Goal: Download file/media

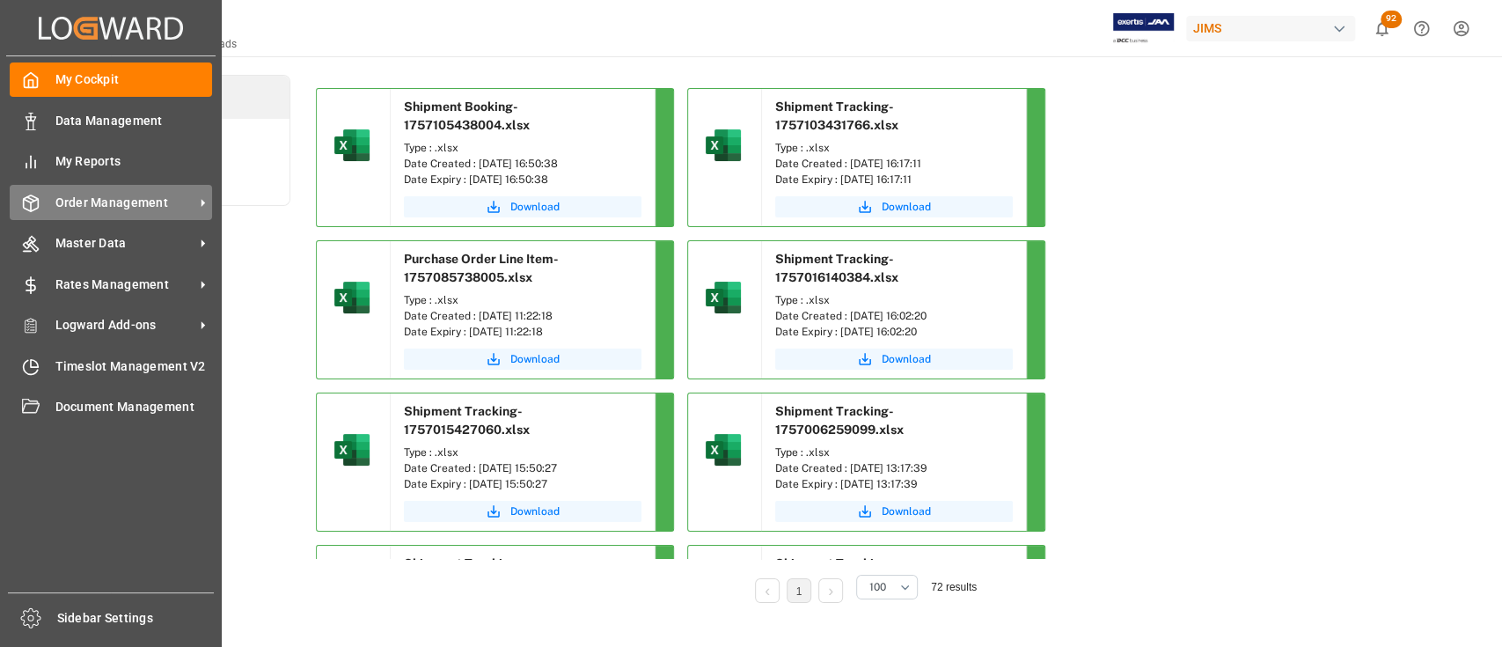
click at [113, 194] on span "Order Management" at bounding box center [124, 203] width 139 height 18
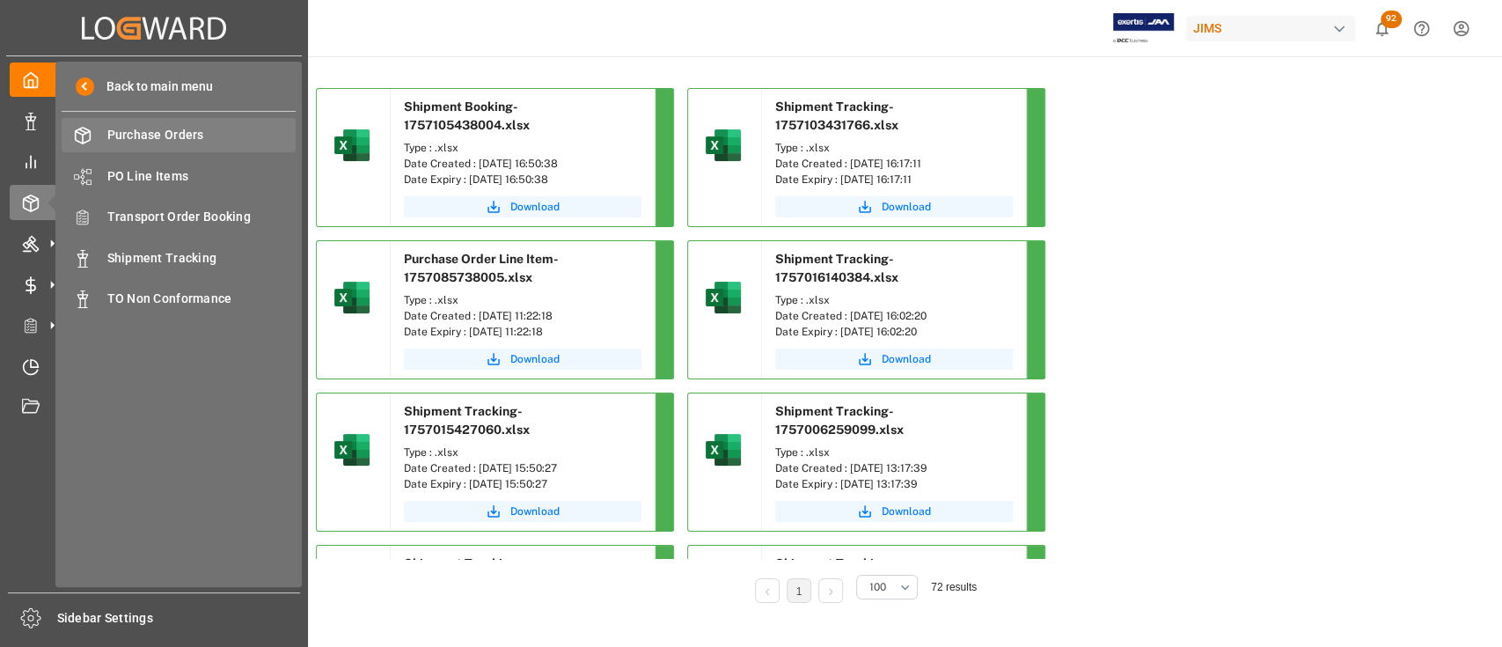
click at [169, 132] on span "Purchase Orders" at bounding box center [201, 135] width 189 height 18
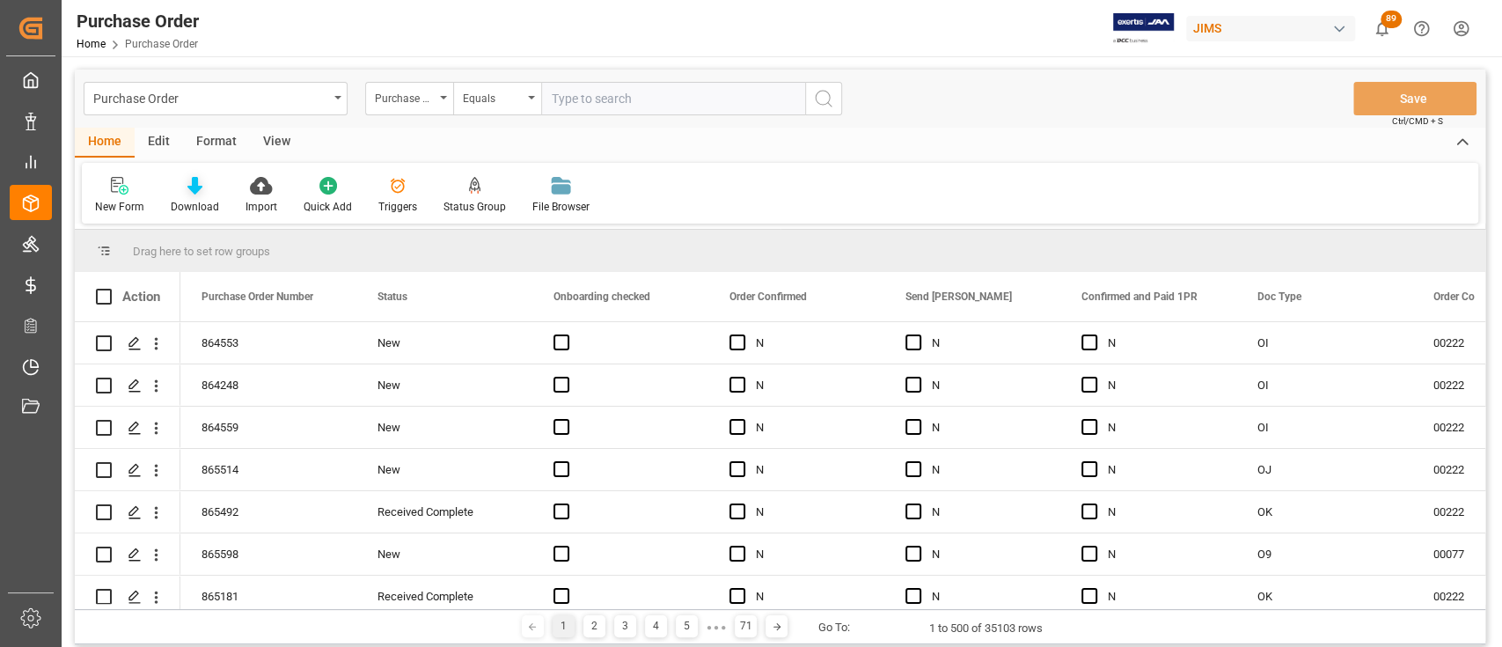
click at [194, 184] on icon at bounding box center [194, 186] width 15 height 18
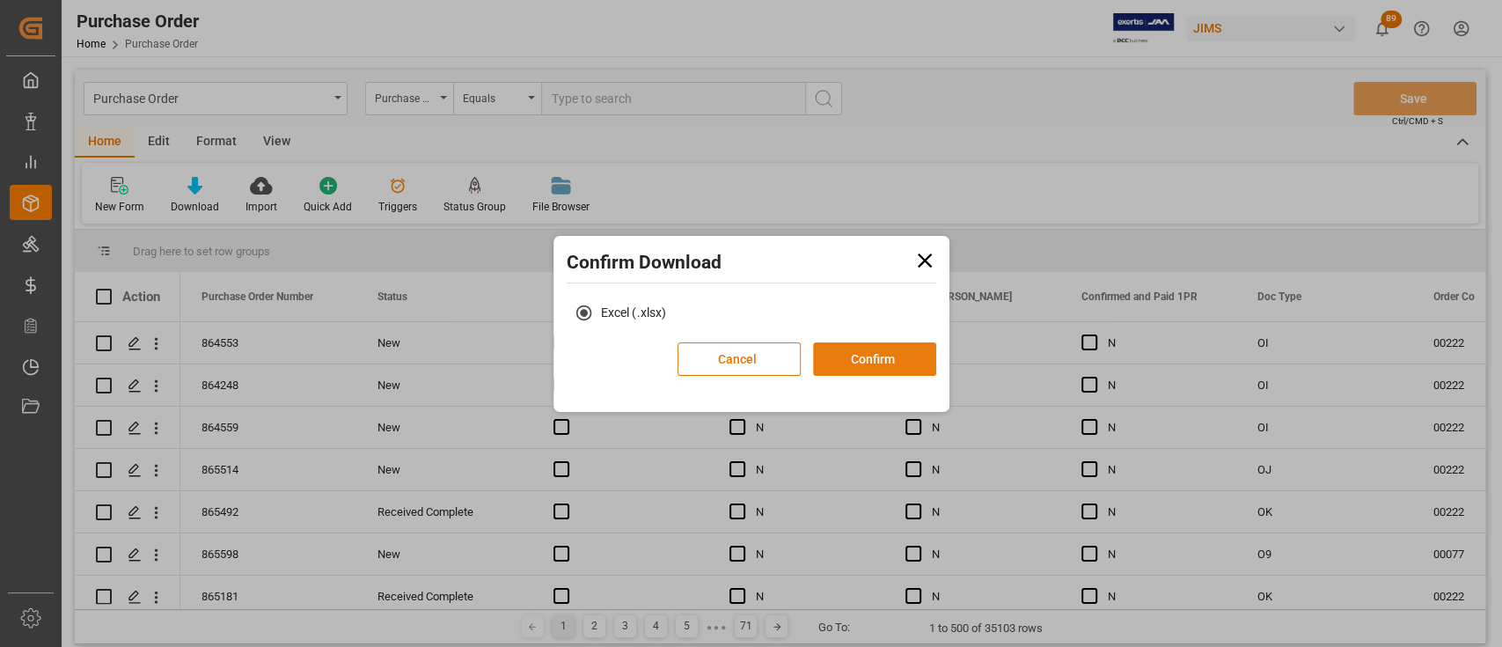
click at [912, 363] on button "Confirm" at bounding box center [874, 358] width 123 height 33
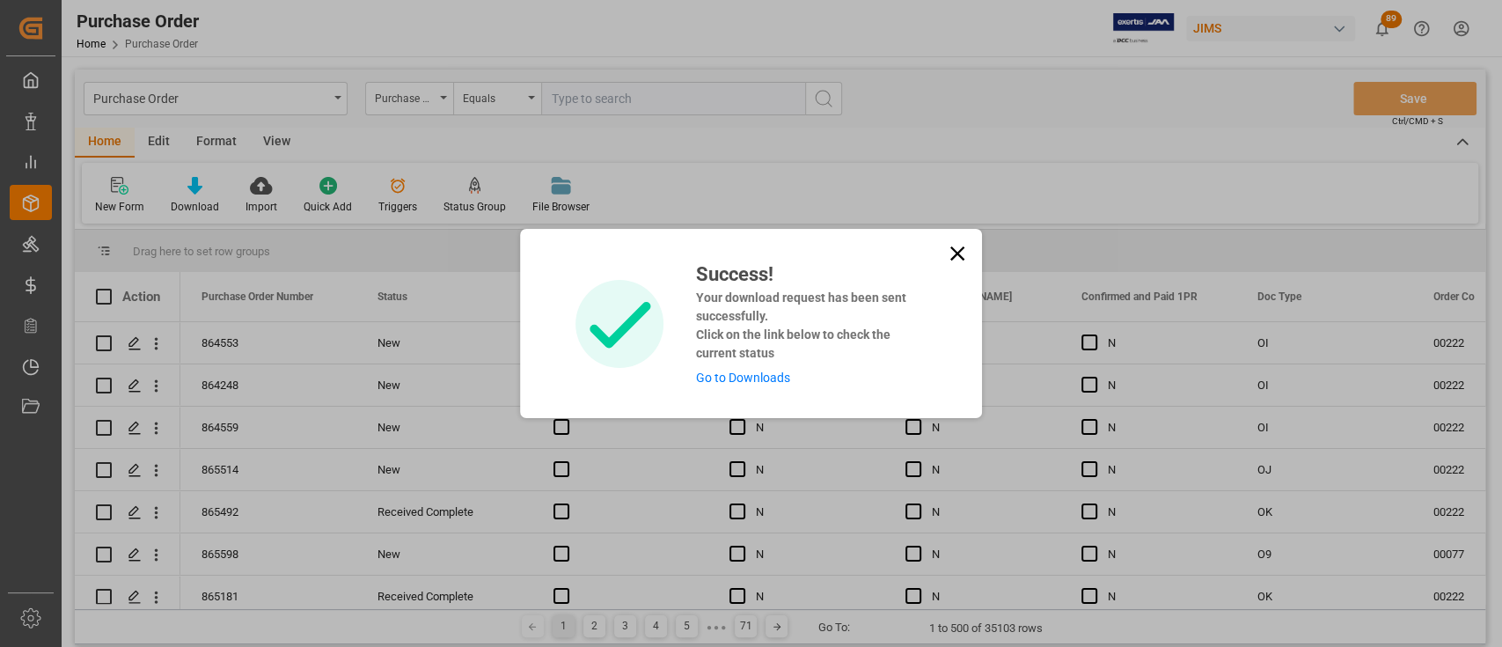
click at [757, 383] on link "Go to Downloads" at bounding box center [742, 377] width 94 height 14
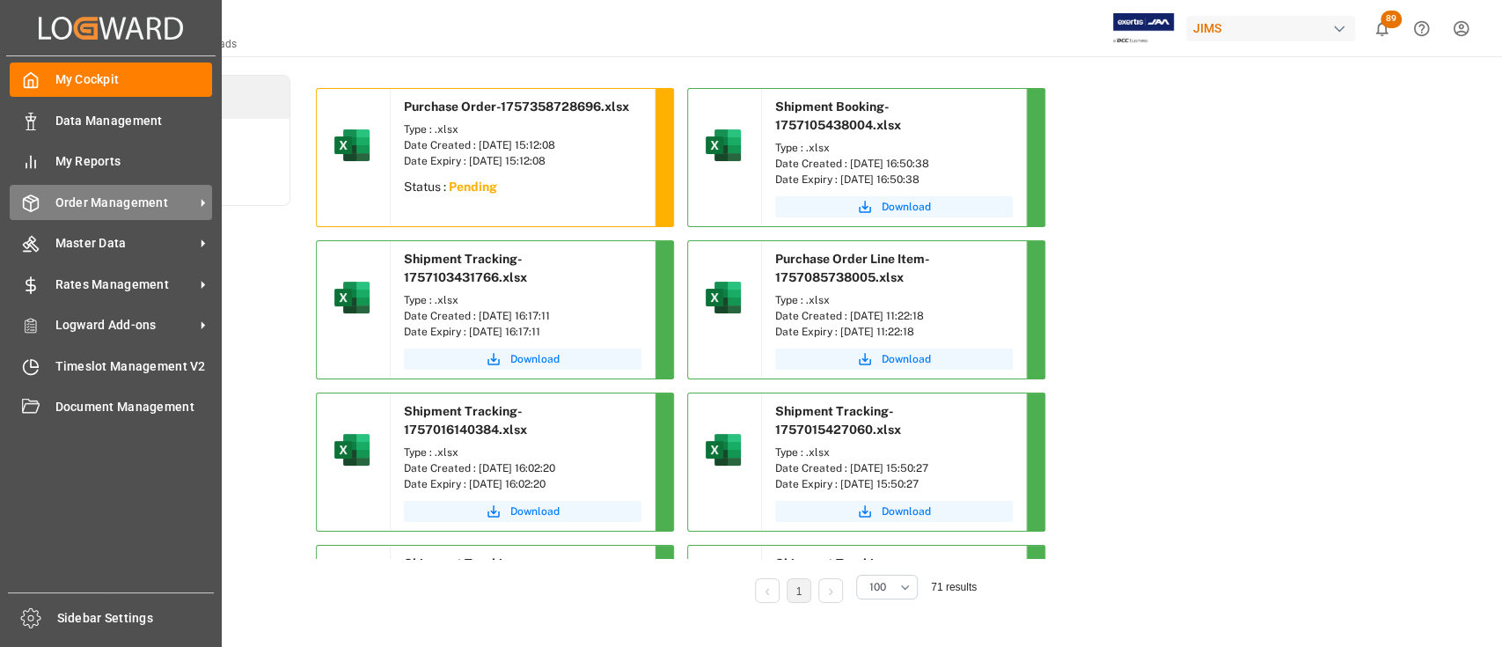
click at [113, 204] on span "Order Management" at bounding box center [124, 203] width 139 height 18
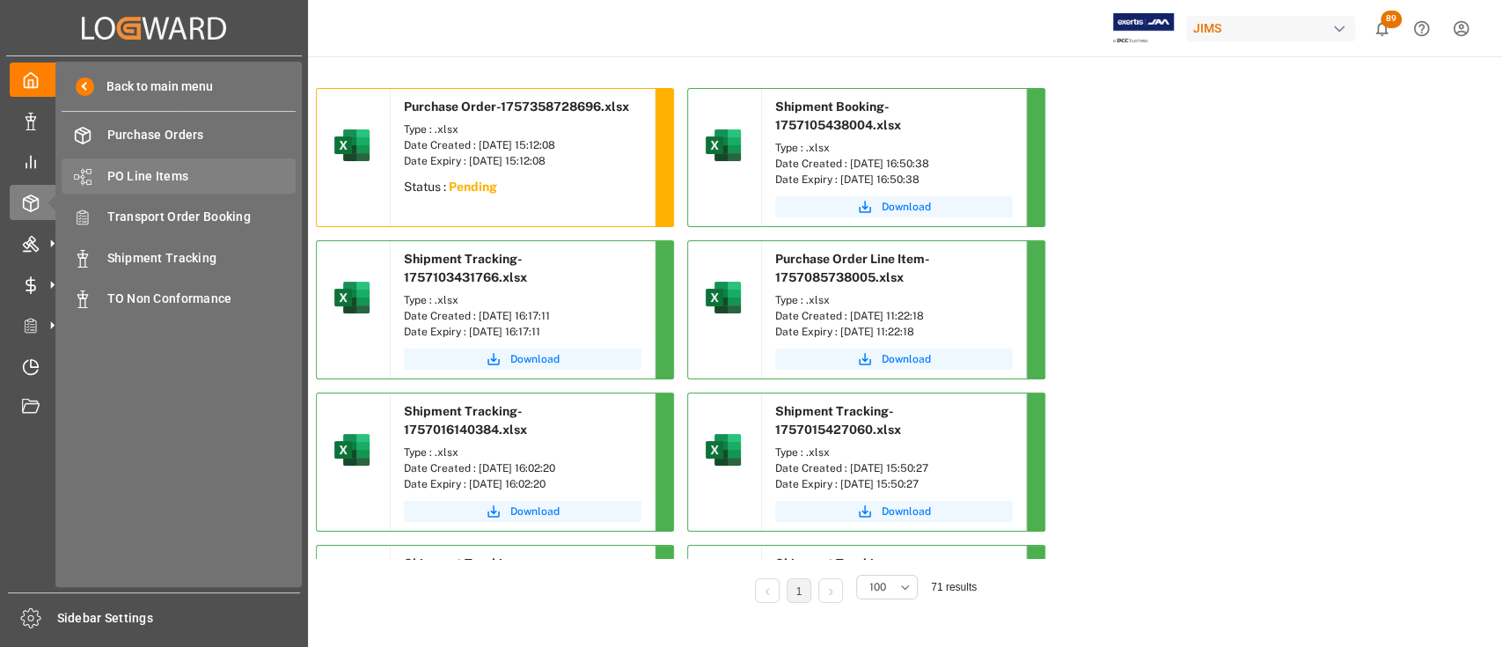
click at [164, 172] on span "PO Line Items" at bounding box center [201, 176] width 189 height 18
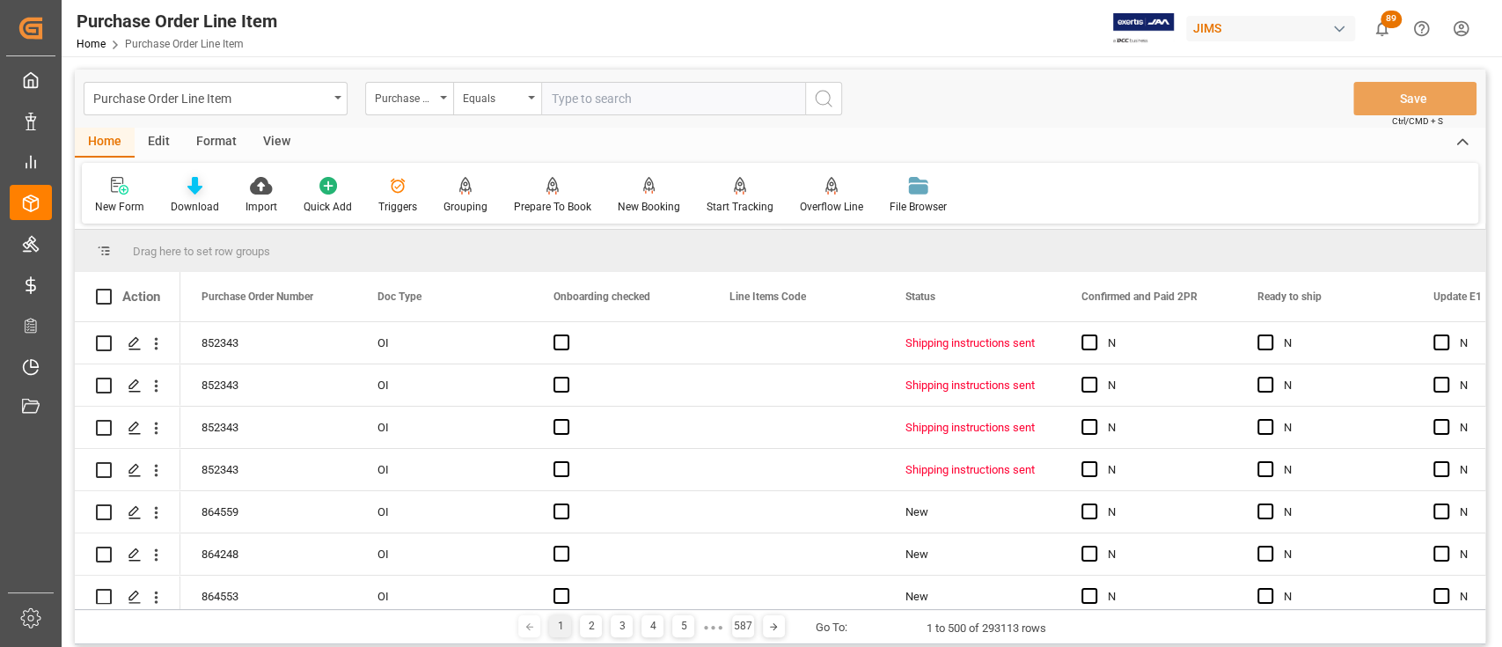
click at [192, 186] on icon at bounding box center [194, 186] width 15 height 18
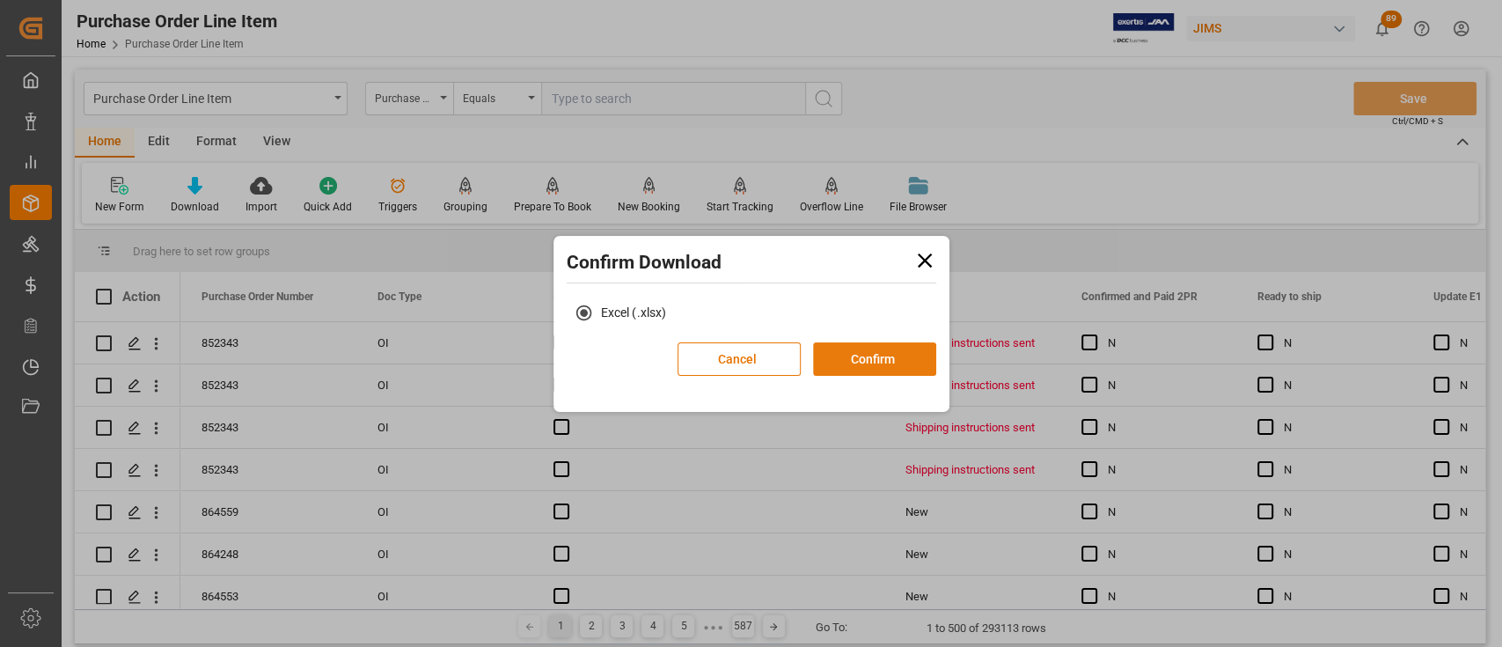
click at [861, 355] on button "Confirm" at bounding box center [874, 358] width 123 height 33
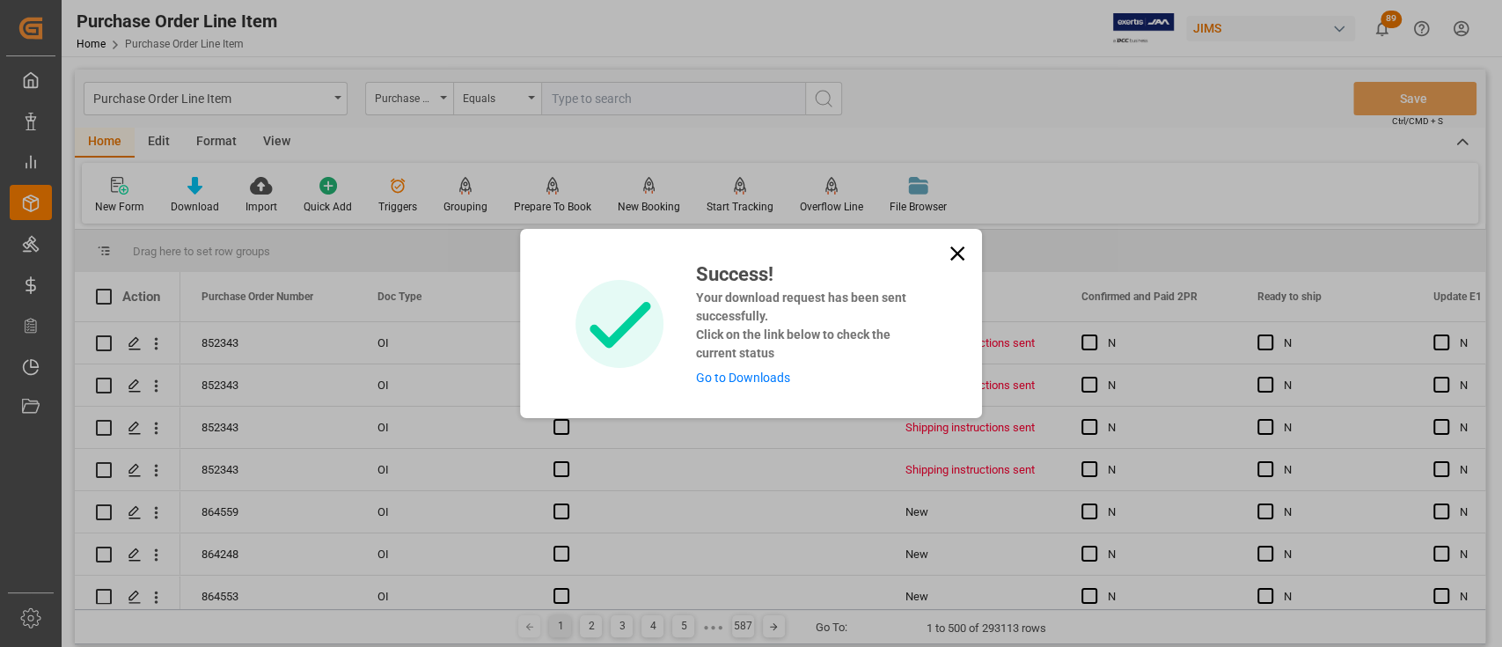
click at [770, 371] on link "Go to Downloads" at bounding box center [742, 377] width 94 height 14
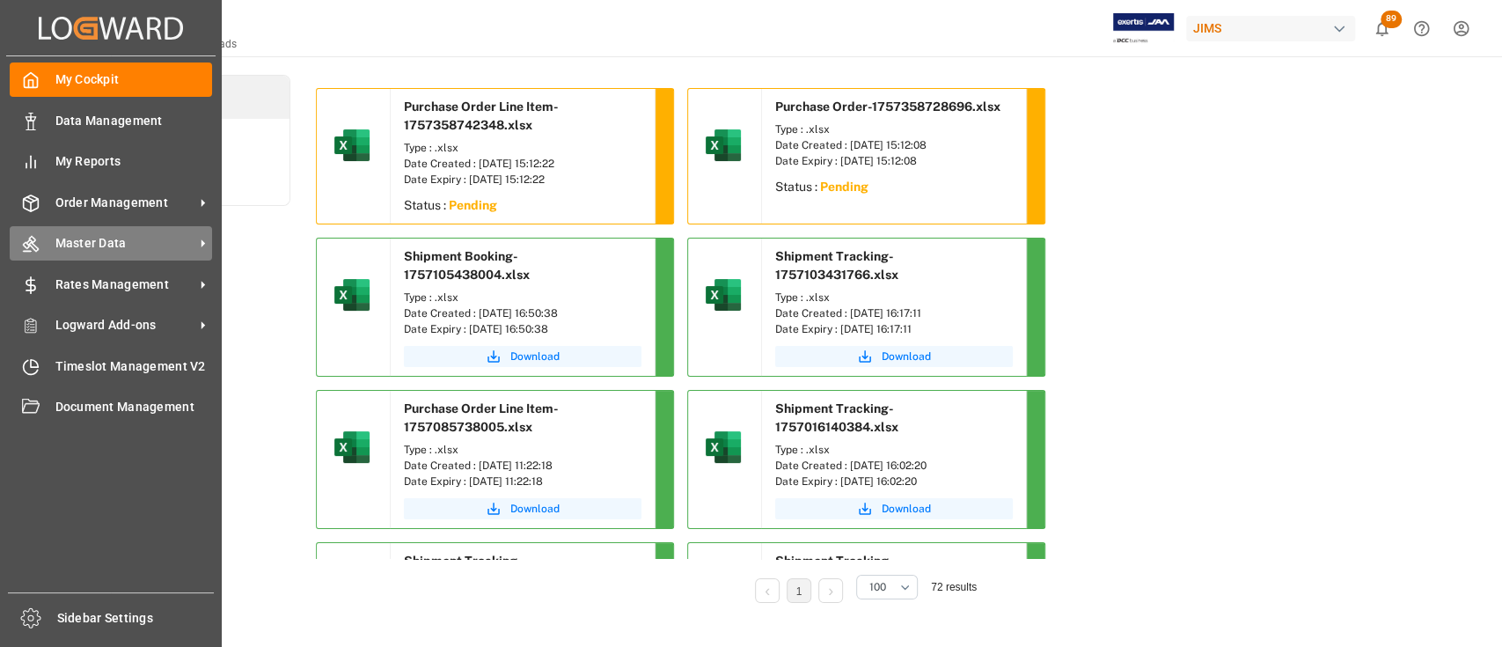
click at [97, 243] on span "Master Data" at bounding box center [124, 243] width 139 height 18
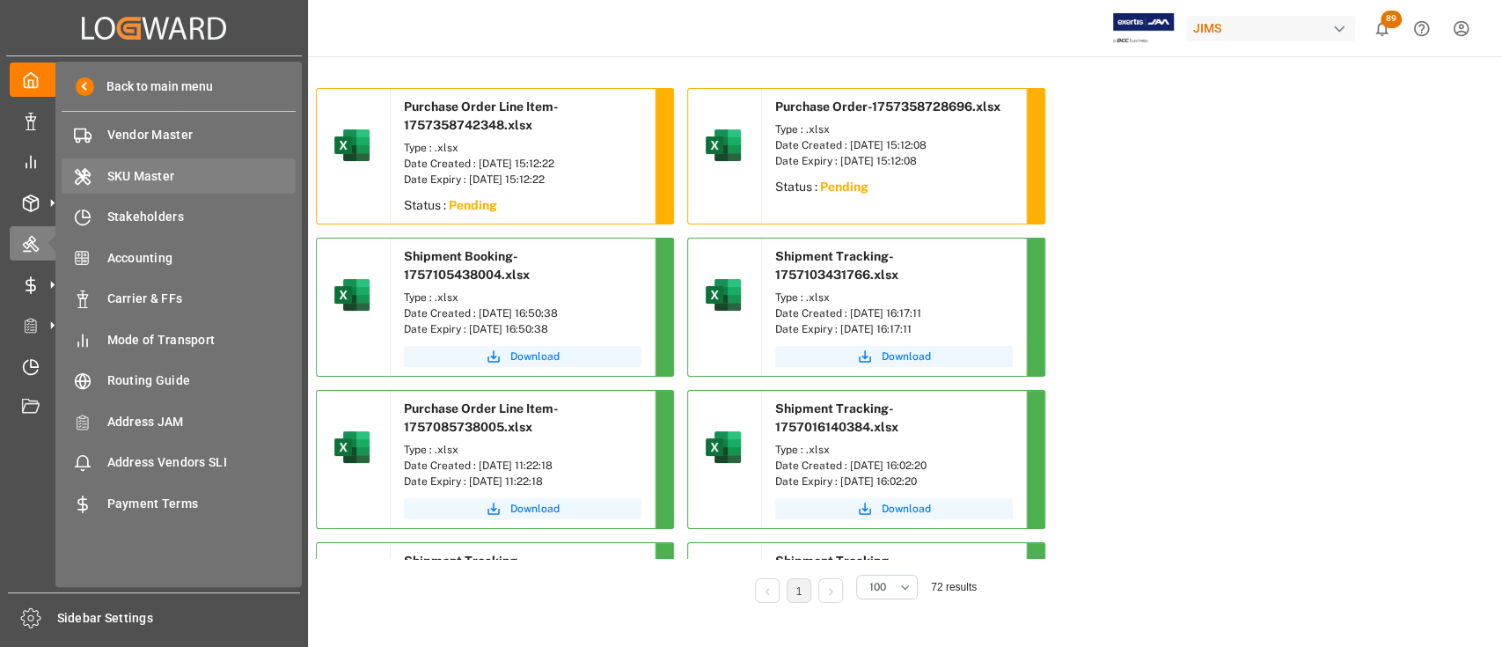
click at [169, 172] on span "SKU Master" at bounding box center [201, 176] width 189 height 18
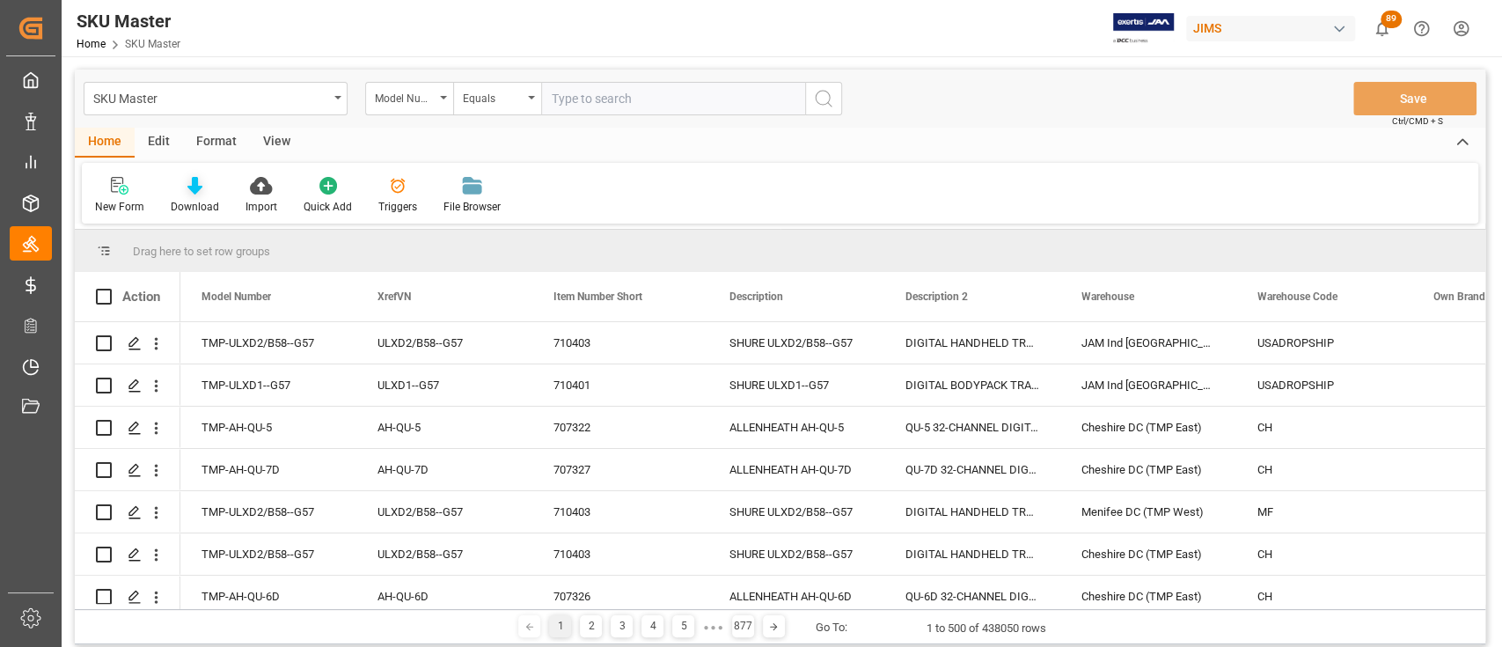
click at [194, 186] on icon at bounding box center [194, 186] width 15 height 18
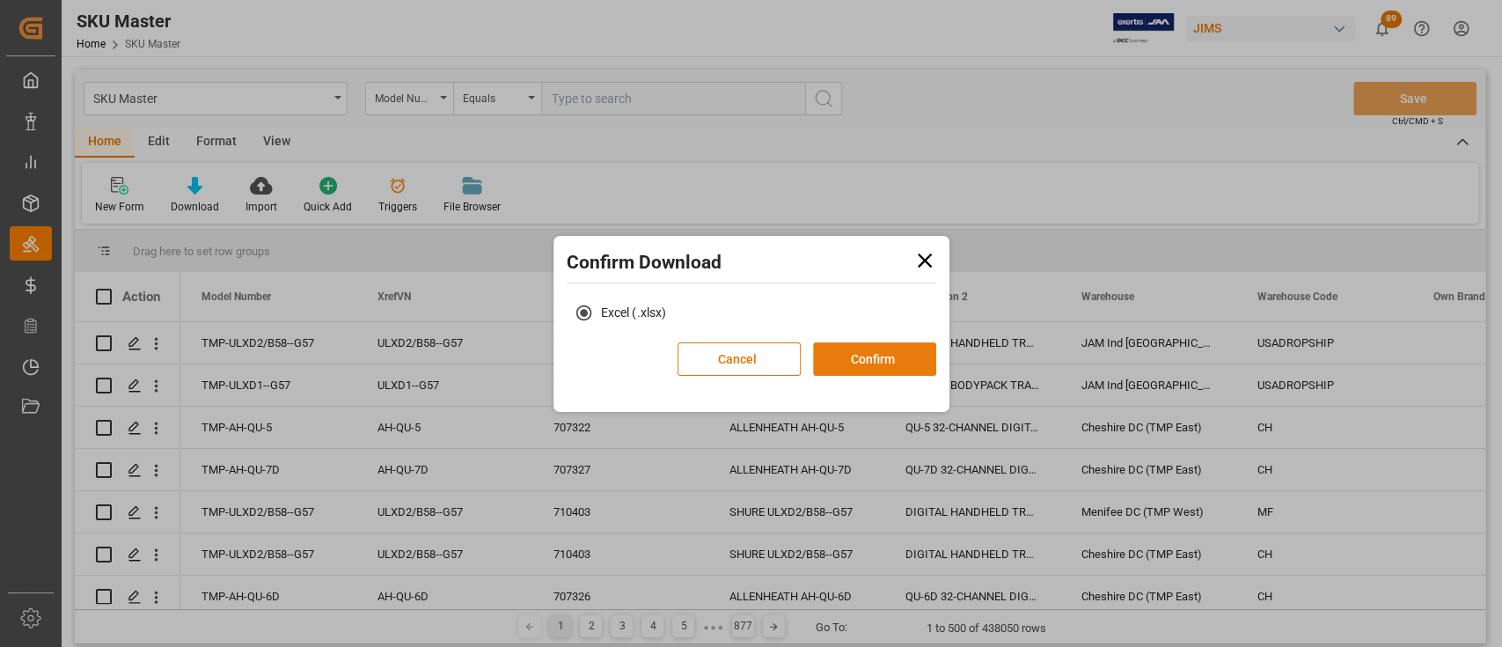
click at [891, 369] on button "Confirm" at bounding box center [874, 358] width 123 height 33
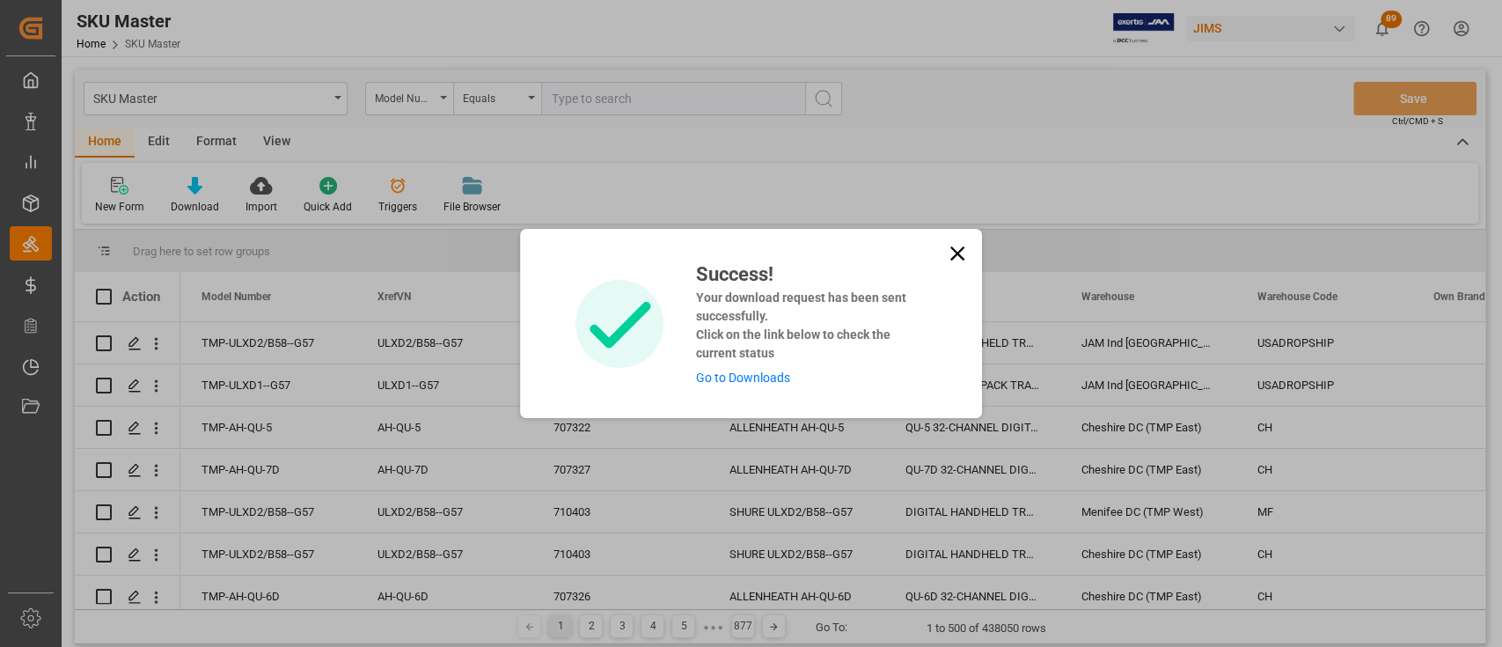
click at [757, 377] on link "Go to Downloads" at bounding box center [742, 377] width 94 height 14
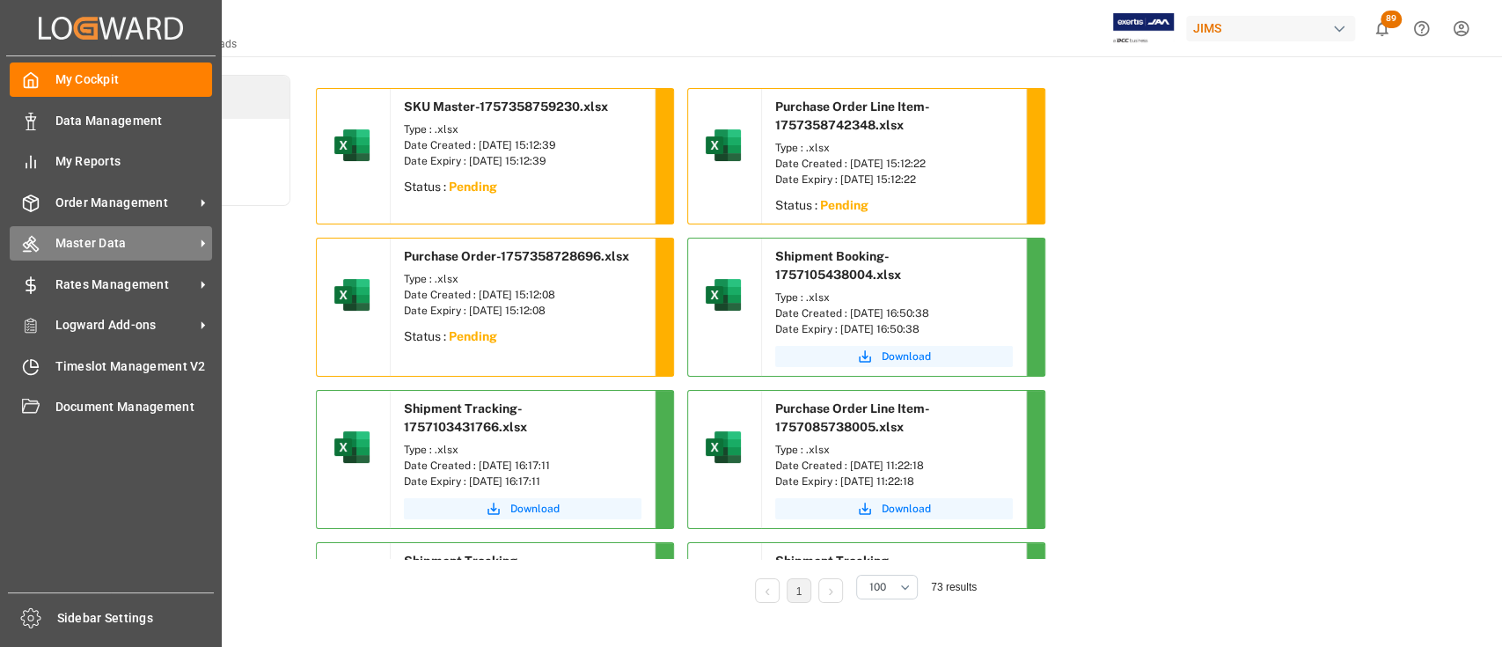
click at [112, 241] on span "Master Data" at bounding box center [124, 243] width 139 height 18
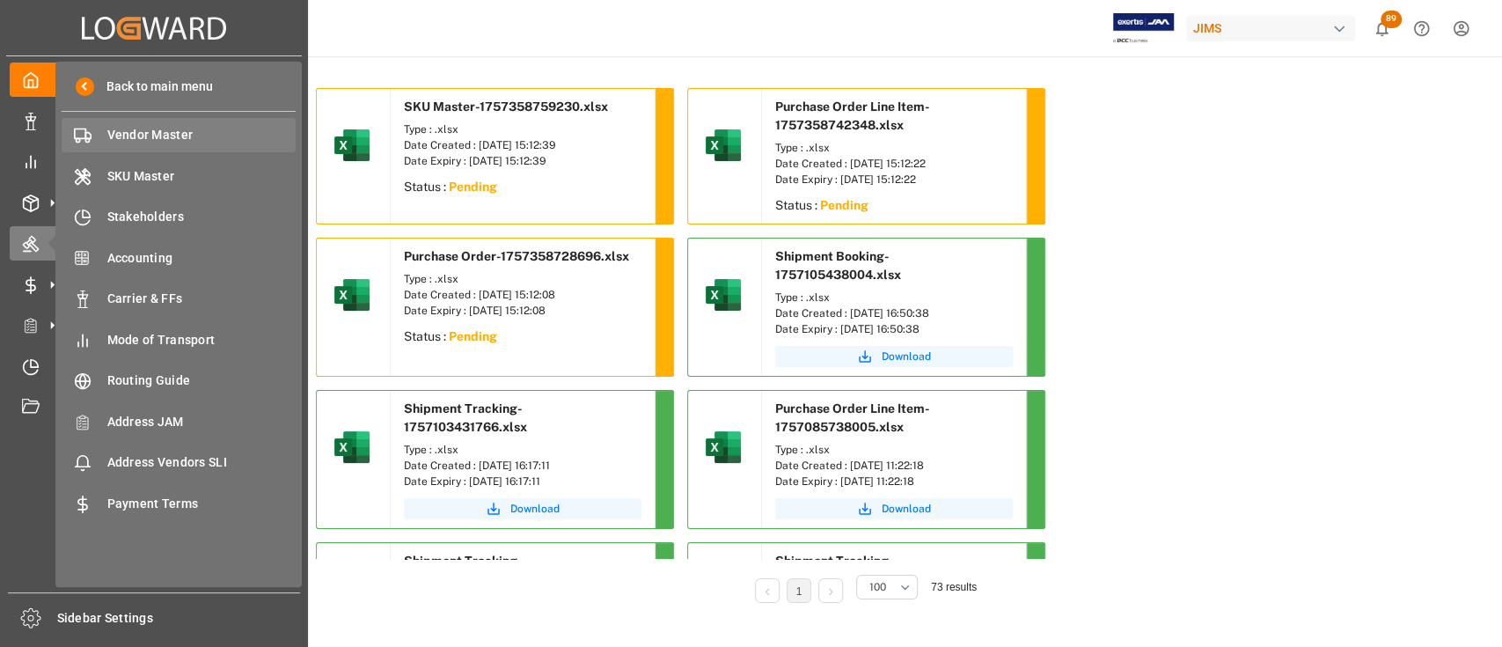
click at [155, 135] on span "Vendor Master" at bounding box center [201, 135] width 189 height 18
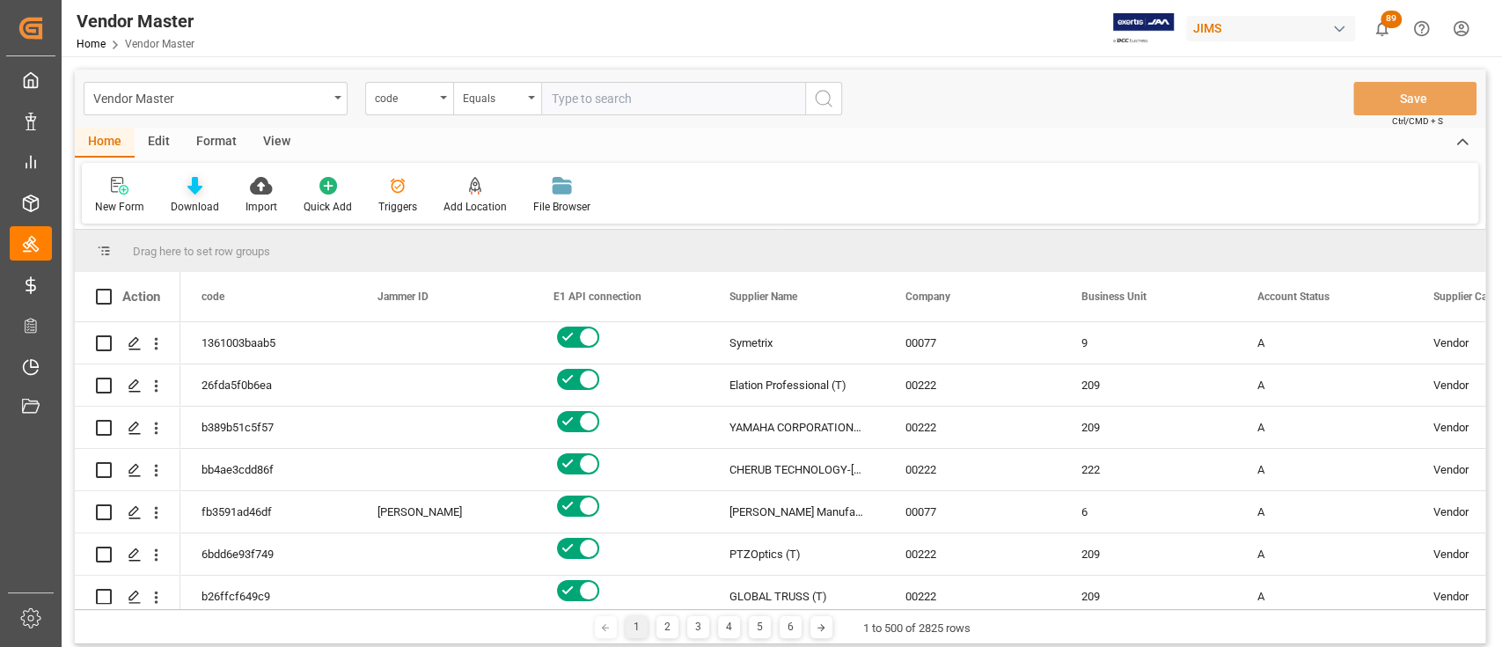
click at [183, 181] on div at bounding box center [195, 185] width 48 height 18
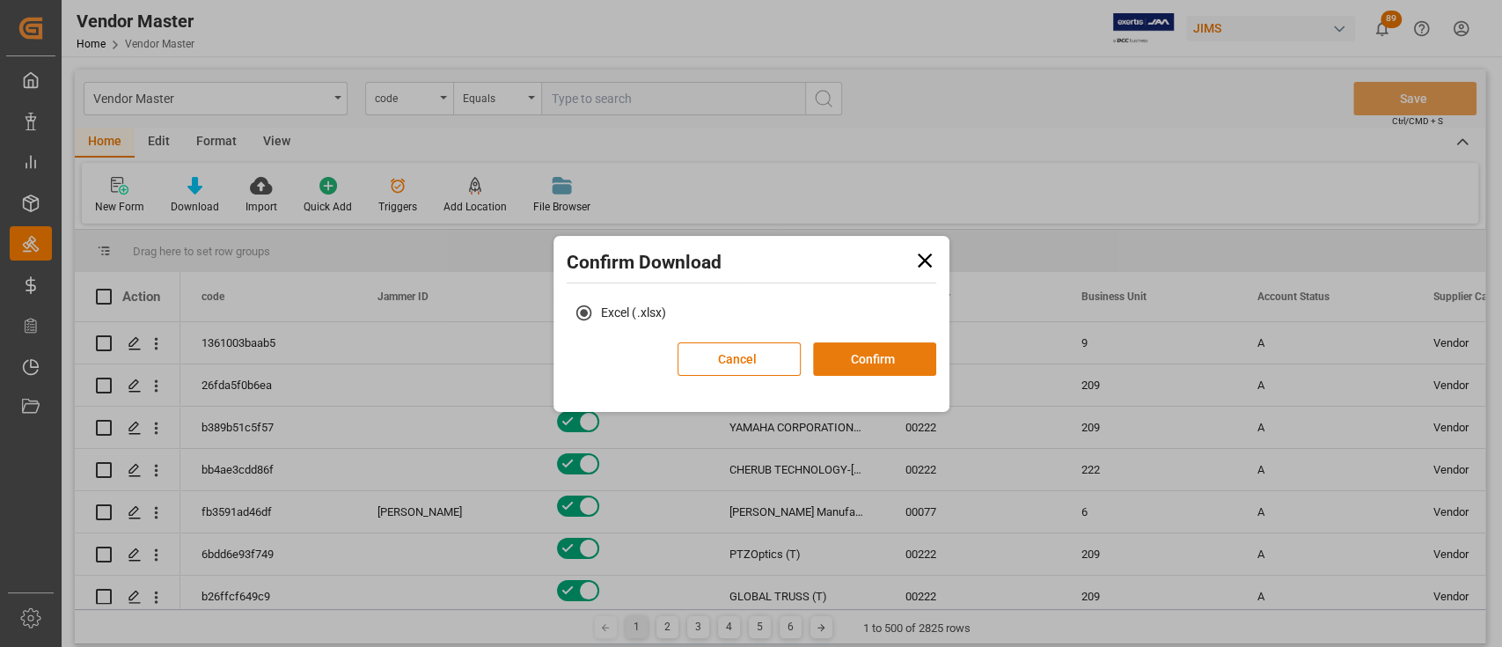
click at [875, 359] on button "Confirm" at bounding box center [874, 358] width 123 height 33
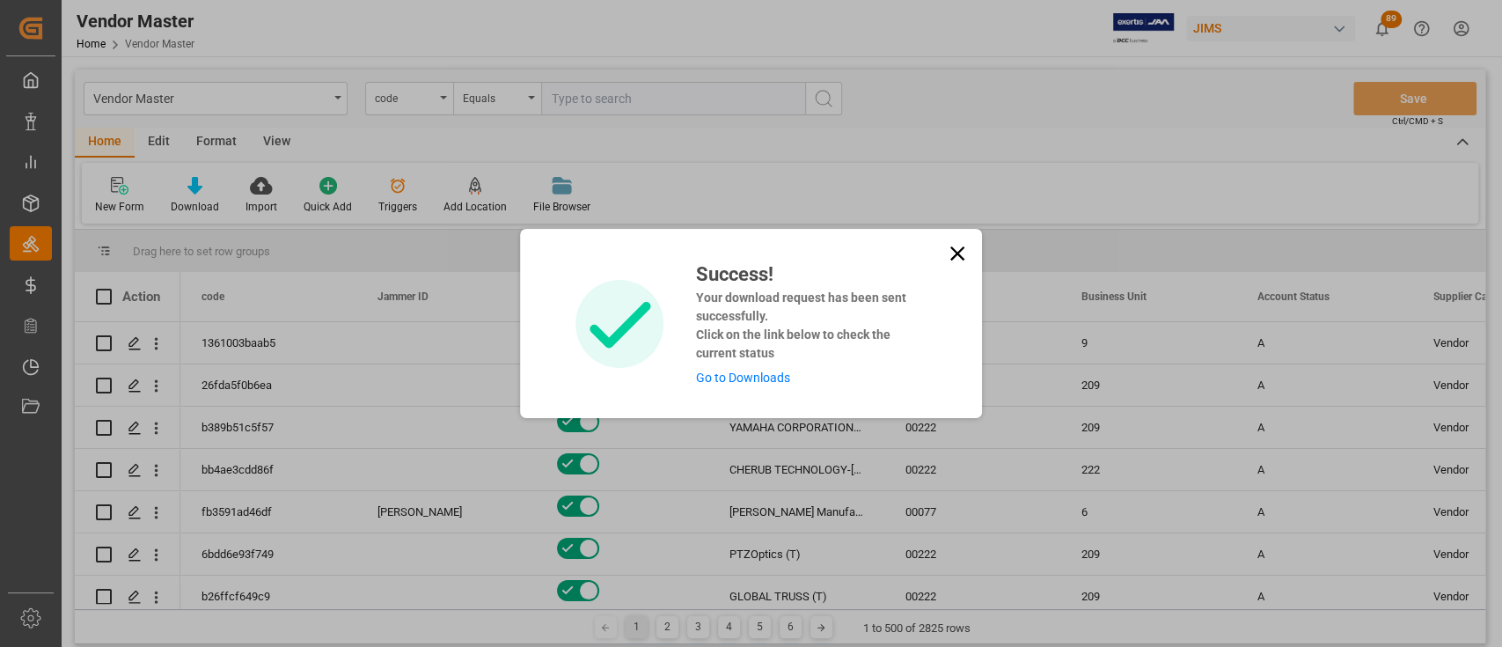
click at [764, 377] on link "Go to Downloads" at bounding box center [742, 377] width 94 height 14
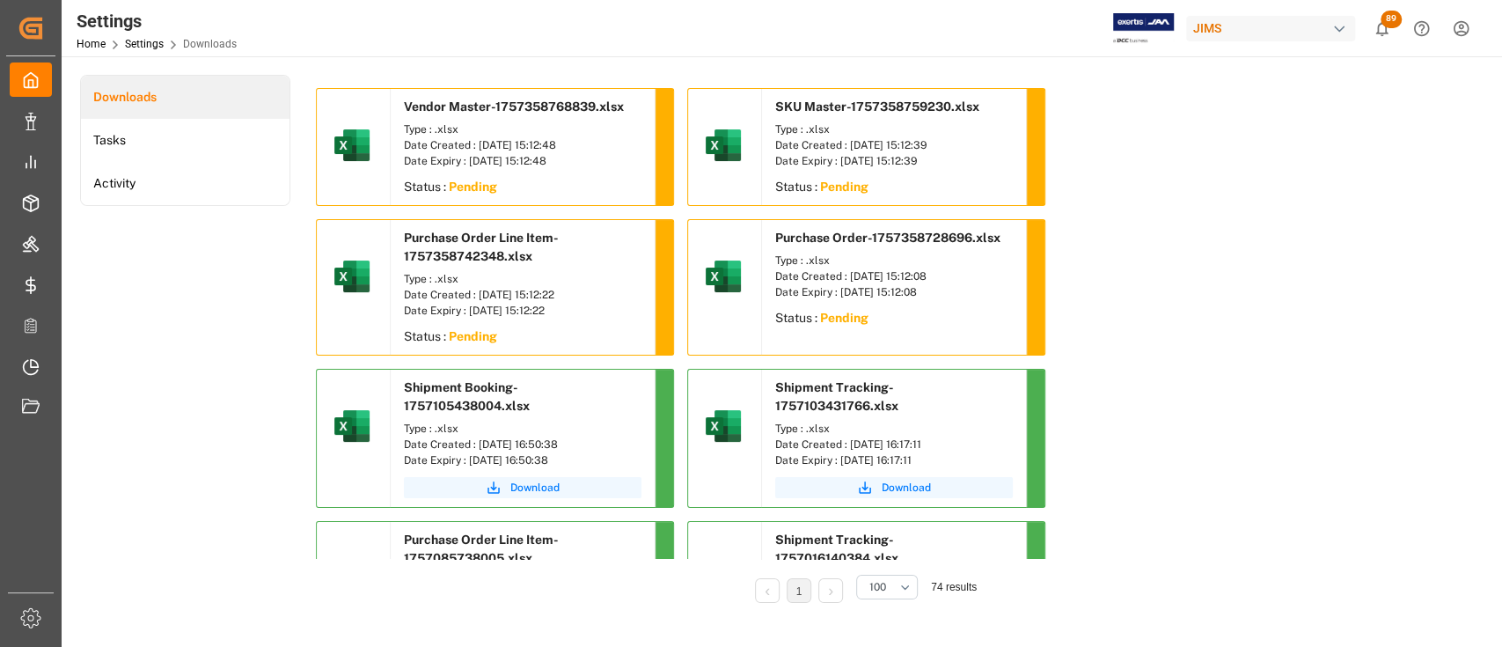
click at [860, 27] on div "Settings Home Settings Downloads [PERSON_NAME] 89 Notifications Only show unrea…" at bounding box center [775, 28] width 1452 height 56
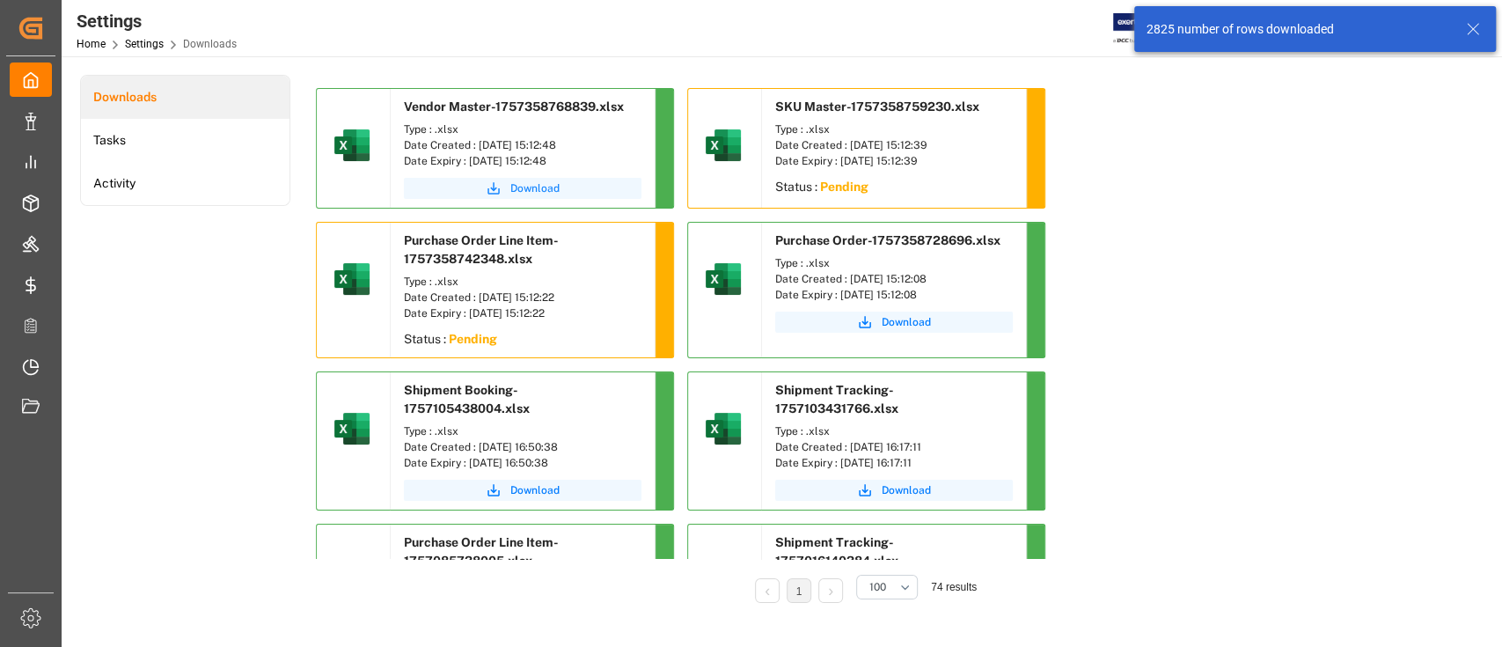
click at [539, 190] on span "Download" at bounding box center [534, 188] width 49 height 16
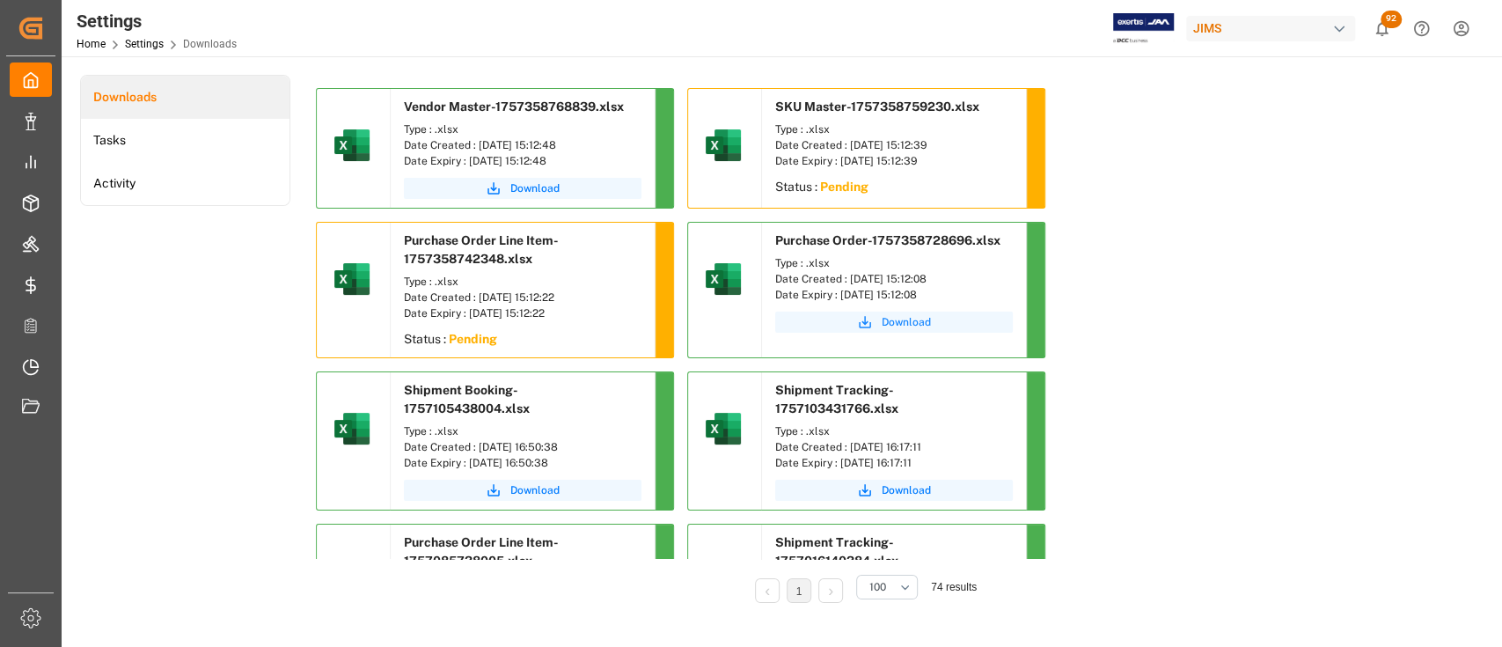
click at [898, 318] on span "Download" at bounding box center [905, 322] width 49 height 16
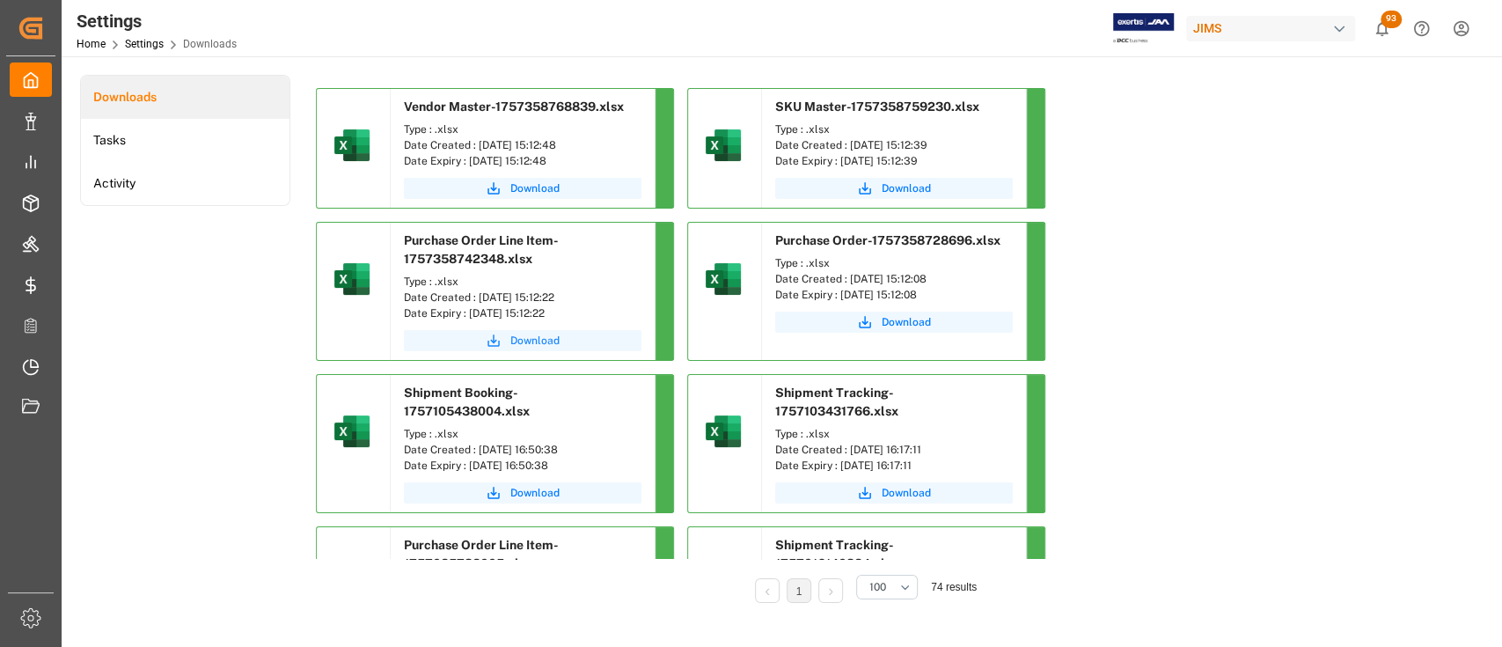
click at [542, 340] on span "Download" at bounding box center [534, 341] width 49 height 16
click at [910, 179] on button "Download" at bounding box center [894, 188] width 238 height 21
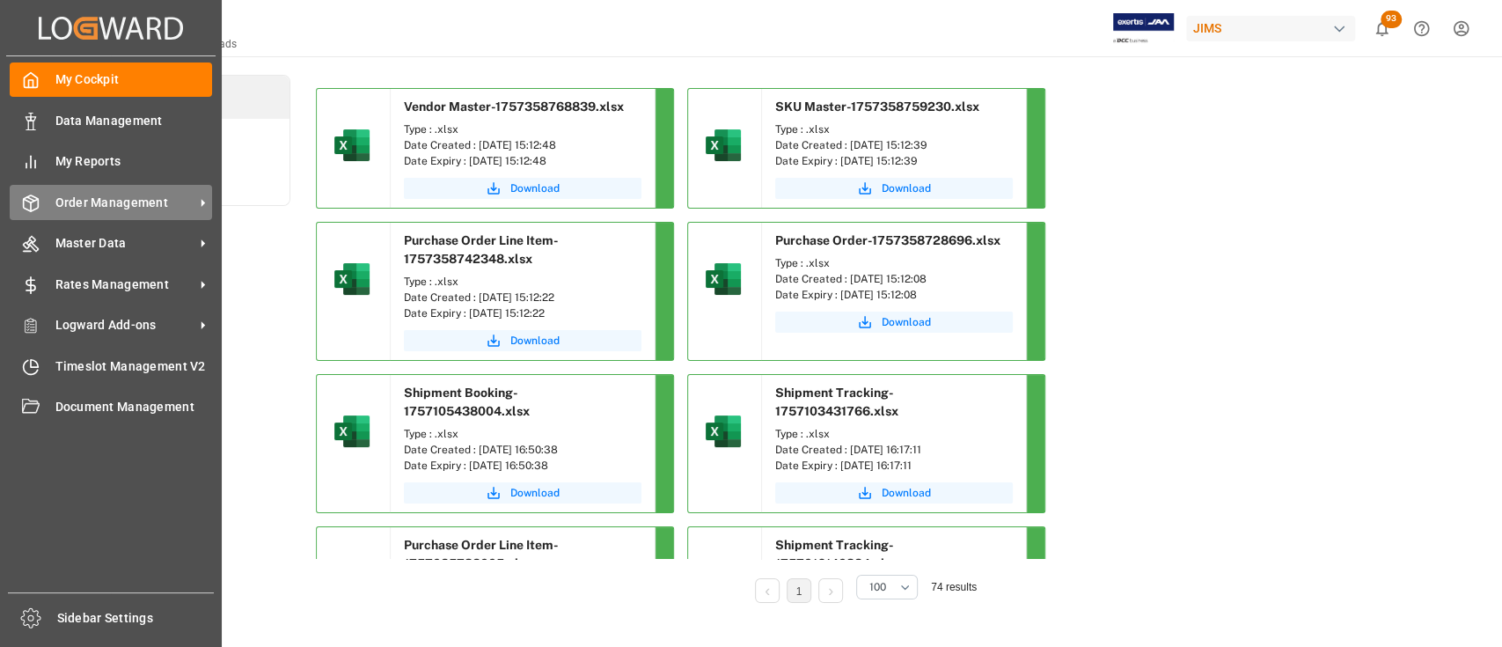
click at [158, 200] on span "Order Management" at bounding box center [124, 203] width 139 height 18
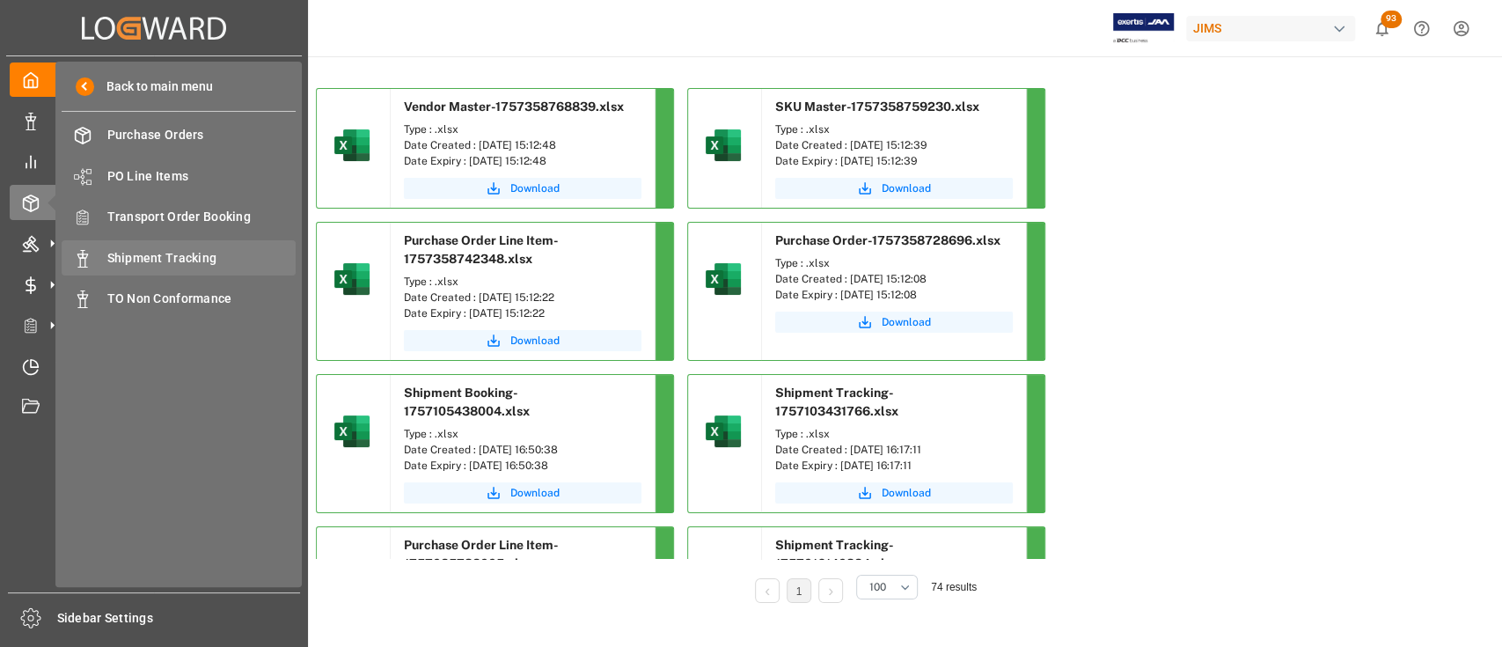
click at [150, 258] on span "Shipment Tracking" at bounding box center [201, 258] width 189 height 18
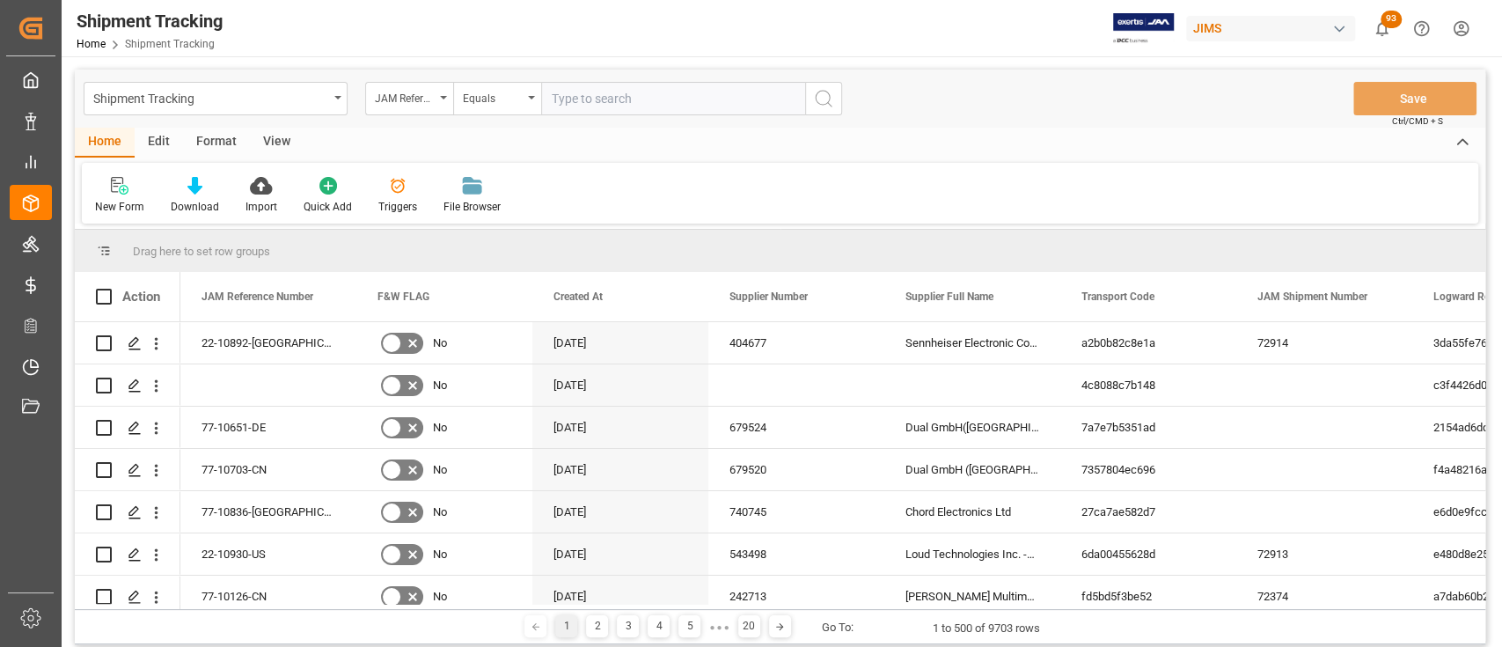
click at [1030, 121] on div "Shipment Tracking JAM Reference Number Equals Save Ctrl/CMD + S" at bounding box center [780, 98] width 1410 height 58
click at [188, 187] on icon at bounding box center [194, 186] width 15 height 18
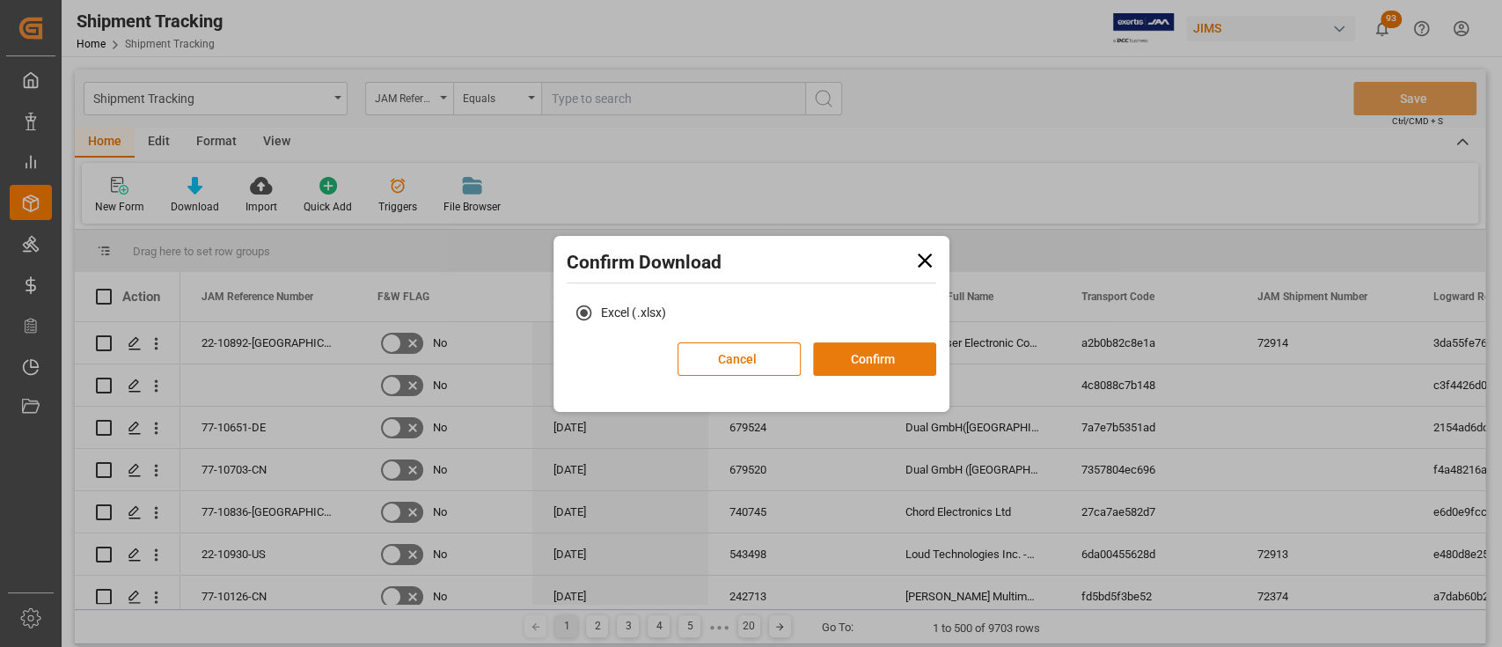
click at [901, 360] on button "Confirm" at bounding box center [874, 358] width 123 height 33
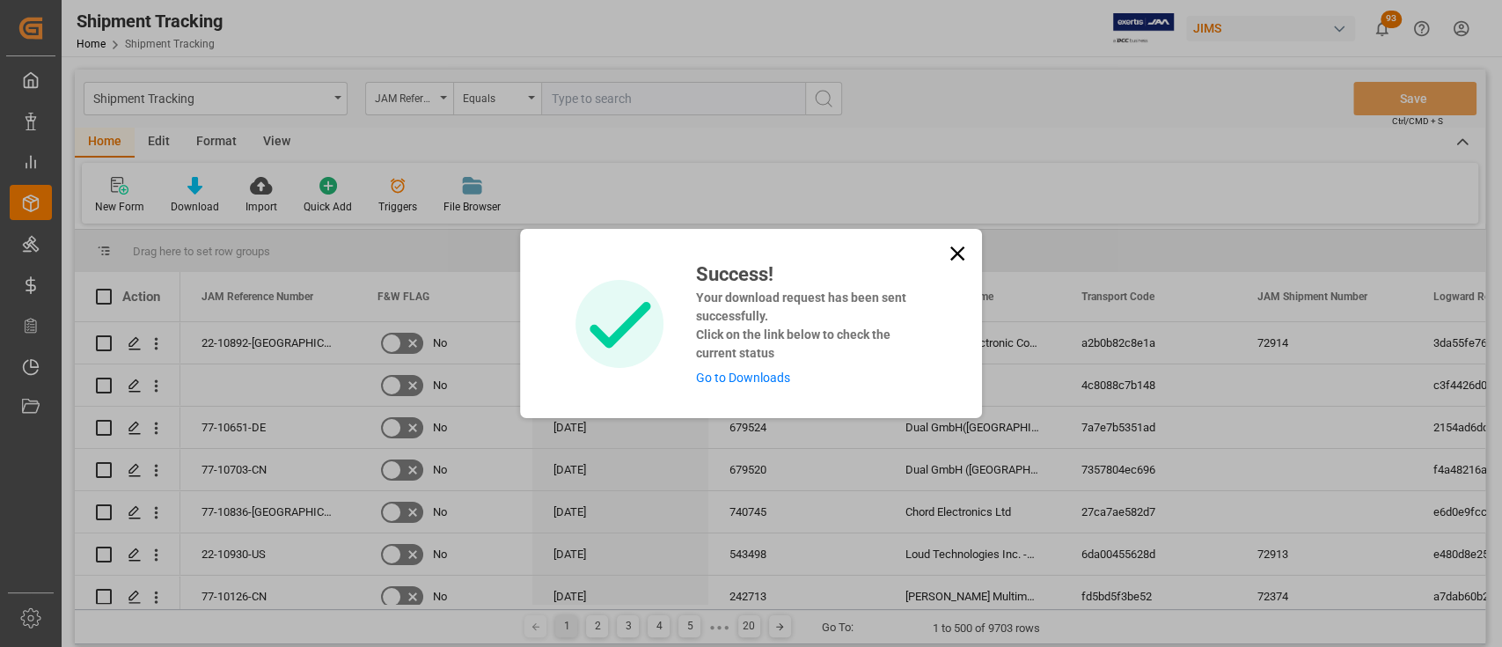
click at [754, 381] on link "Go to Downloads" at bounding box center [742, 377] width 94 height 14
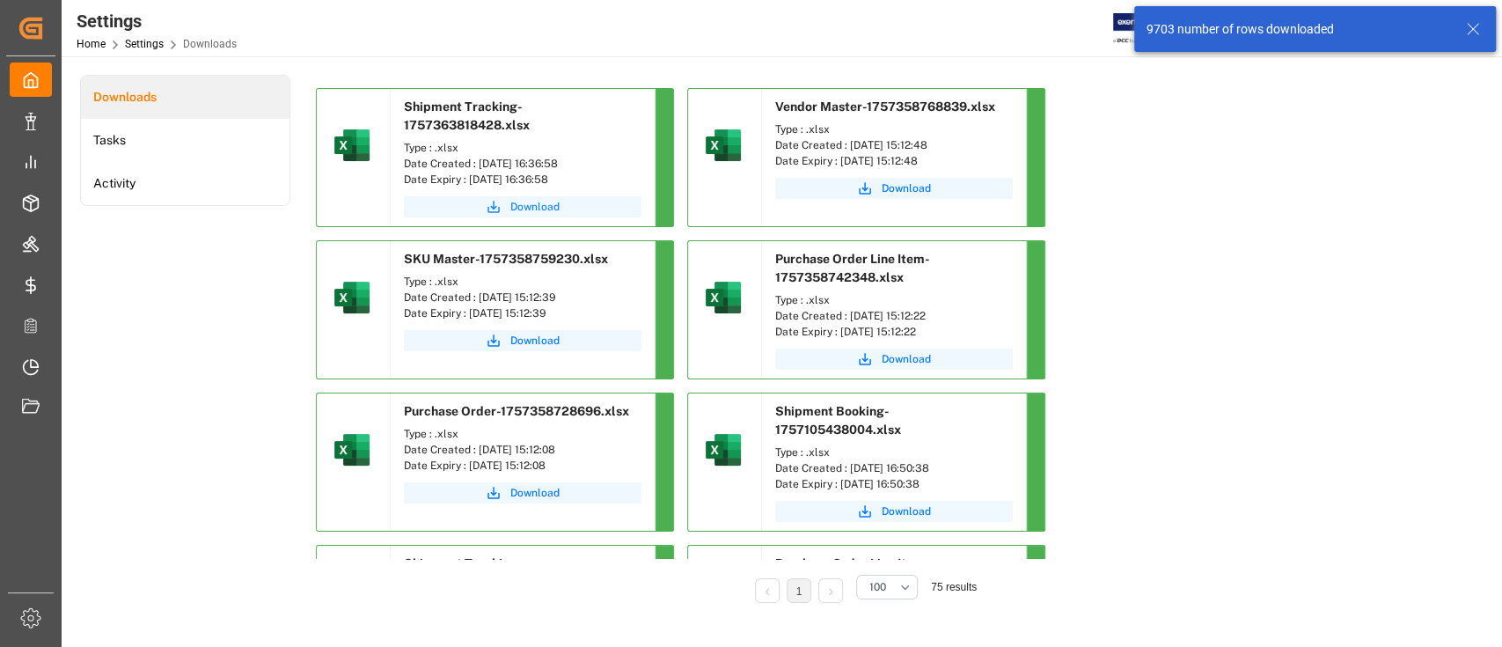
click at [545, 203] on span "Download" at bounding box center [534, 207] width 49 height 16
